Goal: Transaction & Acquisition: Purchase product/service

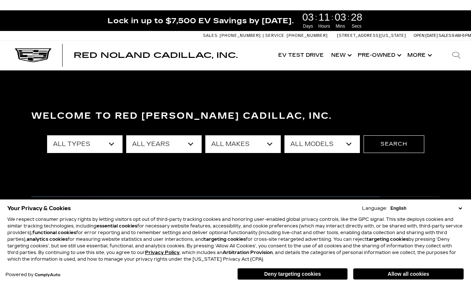
click at [458, 211] on select "English Spanish / Español English / United Kingdom Korean / 한국어 Vietnamese / Ti…" at bounding box center [426, 208] width 75 height 7
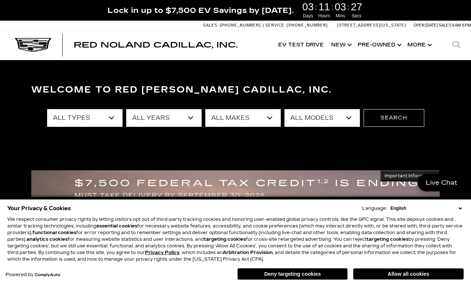
click at [319, 279] on button "Deny targeting cookies" at bounding box center [293, 274] width 110 height 12
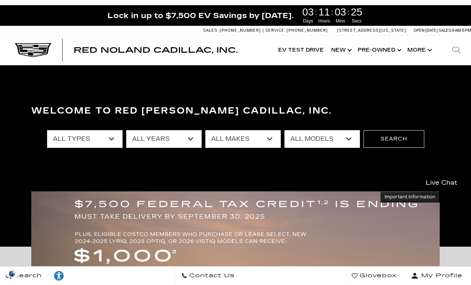
scroll to position [6, 0]
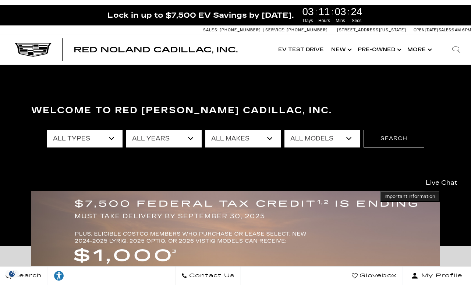
click at [193, 140] on select "All Years 2026 2025 2024 2023 2022 2021 2020 2019 2018 2015 2014 2008" at bounding box center [163, 139] width 75 height 18
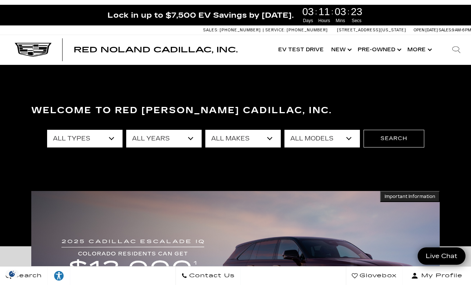
select select "2026"
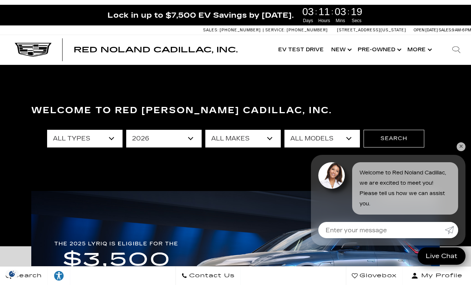
click at [271, 144] on select "All Makes Cadillac" at bounding box center [242, 139] width 75 height 18
select select "Cadillac"
click at [345, 137] on select "All Models CT5-V Escalade Escalade ESV ESCALADE IQ ESCALADE IQL LYRIQ VISTIQ" at bounding box center [322, 139] width 75 height 18
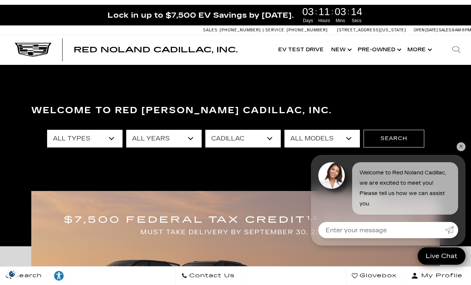
click at [353, 134] on select "All Models CT5-V Escalade Escalade ESV ESCALADE IQ ESCALADE IQL LYRIQ VISTIQ" at bounding box center [322, 139] width 75 height 18
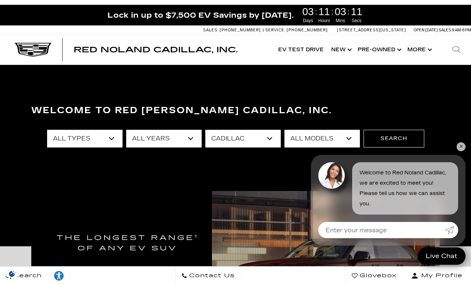
select select "CT5-V"
click at [409, 138] on button "Search" at bounding box center [394, 139] width 61 height 18
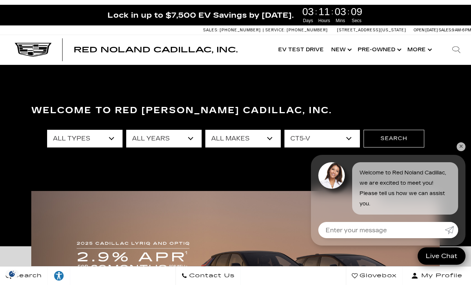
click at [462, 143] on link "✕" at bounding box center [461, 146] width 9 height 9
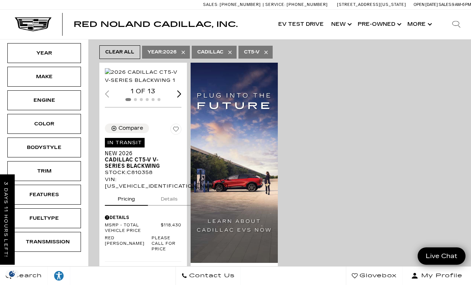
scroll to position [134, 0]
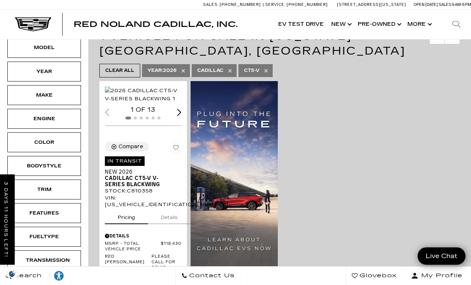
click at [119, 103] on img "1 / 2" at bounding box center [143, 95] width 77 height 16
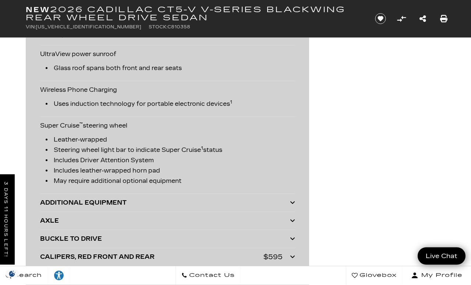
scroll to position [1948, 0]
click at [42, 203] on div "ADDITIONAL EQUIPMENT" at bounding box center [165, 202] width 250 height 10
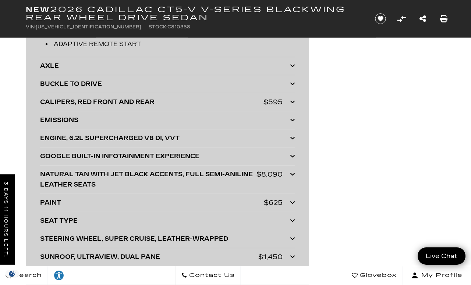
scroll to position [2264, 0]
click at [45, 180] on div "NATURAL TAN WITH JET BLACK ACCENTS, FULL SEMI-ANILINE LEATHER SEATS" at bounding box center [148, 179] width 217 height 21
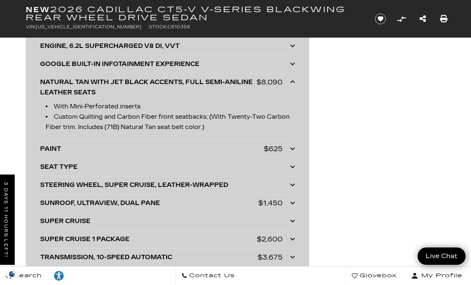
scroll to position [2356, 0]
click at [41, 208] on div "SUNROOF, ULTRAVIEW, DUAL PANE" at bounding box center [149, 203] width 218 height 10
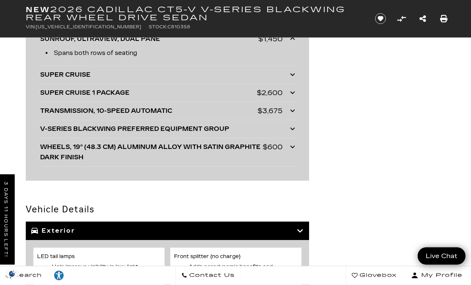
scroll to position [2520, 0]
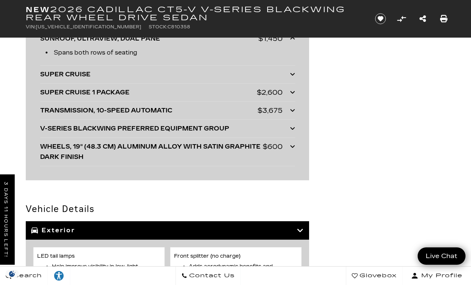
click at [42, 156] on div "WHEELS, 19" (48.3 CM) ALUMINUM ALLOY WITH SATIN GRAPHITE DARK FINISH" at bounding box center [151, 151] width 223 height 21
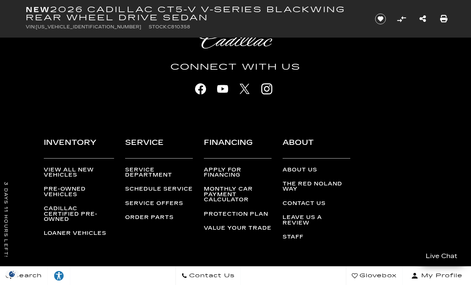
scroll to position [4655, 0]
